Goal: Check status: Check status

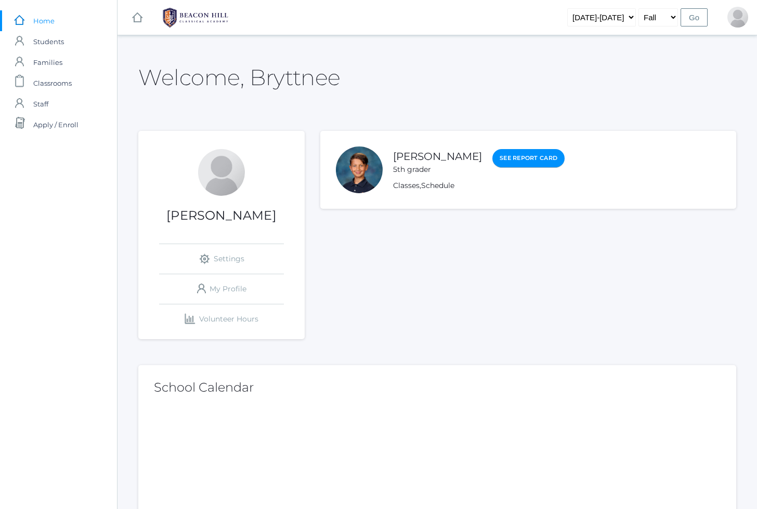
click at [537, 162] on link "See Report Card" at bounding box center [528, 158] width 72 height 19
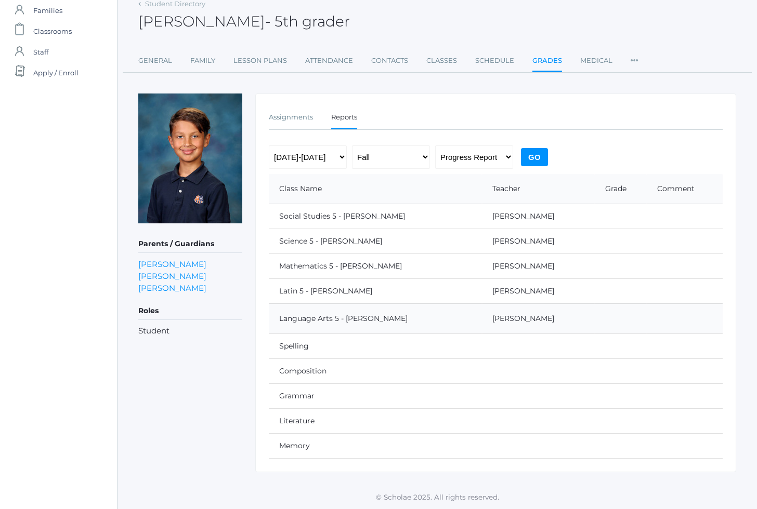
scroll to position [51, 0]
click at [322, 219] on td "Social Studies 5 - [PERSON_NAME]" at bounding box center [375, 216] width 213 height 25
click at [501, 332] on td "[PERSON_NAME]" at bounding box center [538, 319] width 113 height 30
select select "report"
click at [529, 156] on input "Go" at bounding box center [534, 158] width 27 height 18
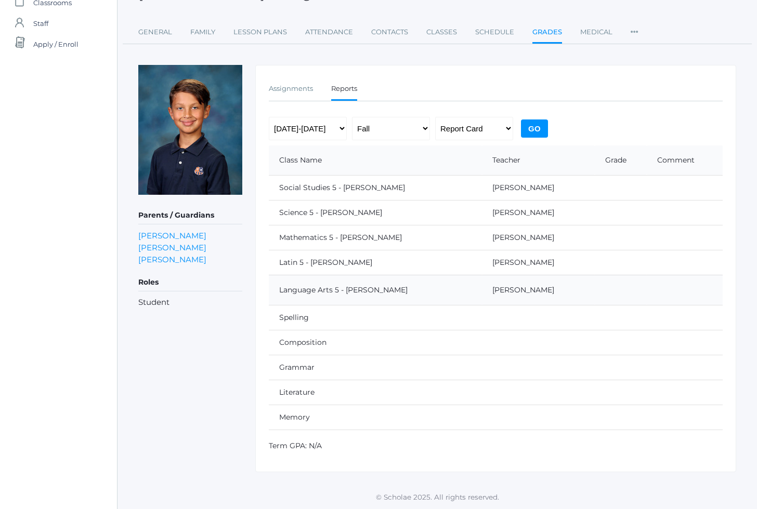
scroll to position [80, 0]
select select "midterm"
click at [532, 129] on input "Go" at bounding box center [534, 129] width 27 height 18
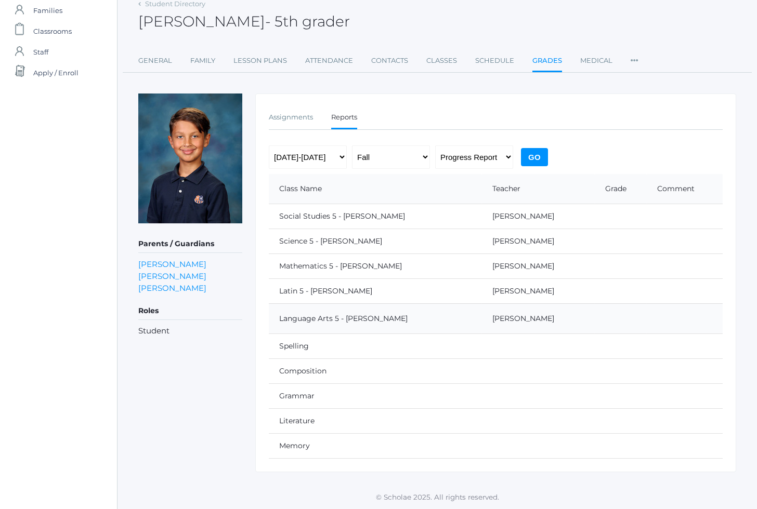
scroll to position [51, 0]
click at [294, 122] on link "Assignments" at bounding box center [291, 118] width 44 height 21
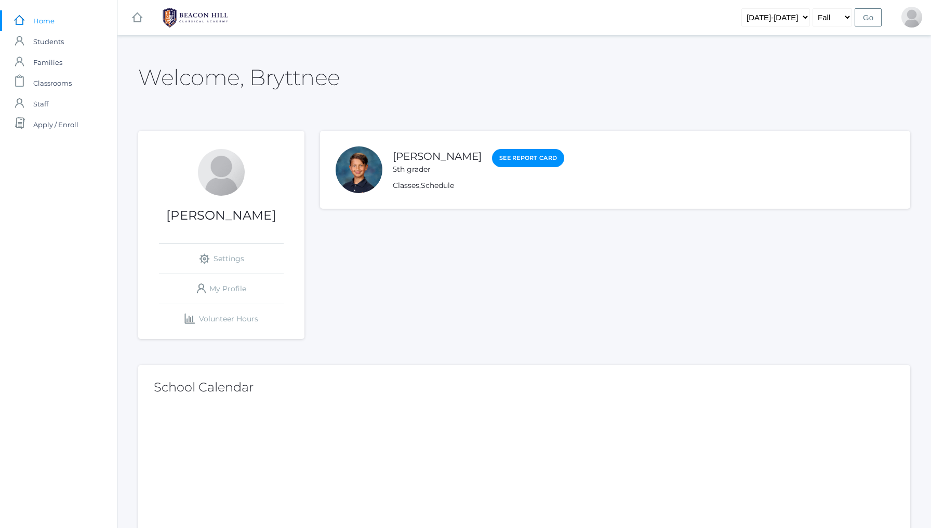
click at [31, 0] on html "icons/ui/navigation/home Created with Sketch. Home icons/user/plain Created wit…" at bounding box center [465, 264] width 931 height 528
